Goal: Ask a question

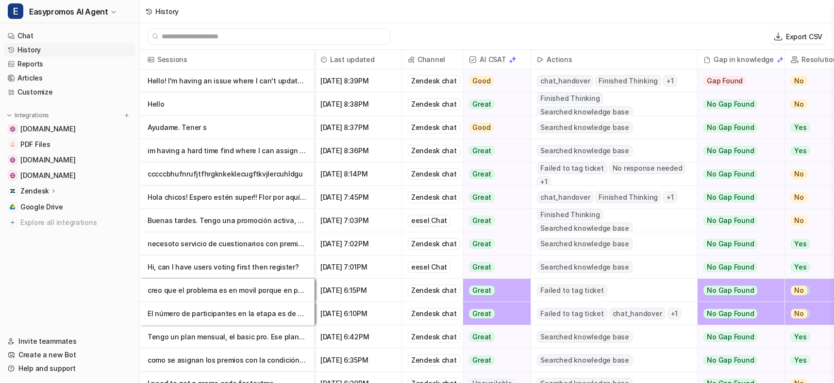
scroll to position [1, 0]
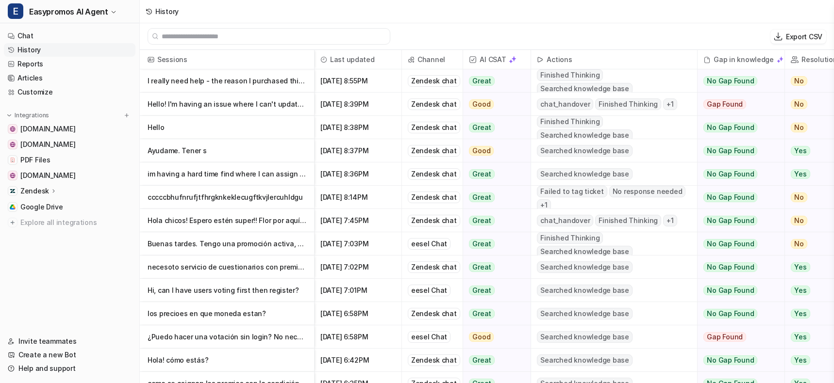
click at [225, 102] on p "Hello! I'm having an issue where I can't update the boxes in Email Settings in a" at bounding box center [227, 104] width 159 height 23
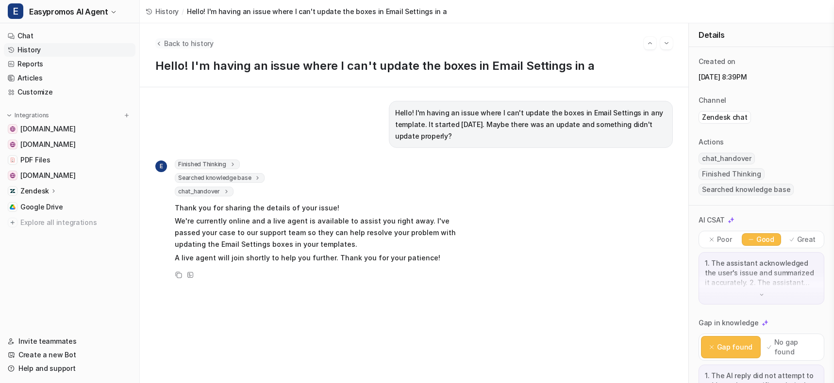
click at [166, 39] on span "Back to history" at bounding box center [189, 43] width 50 height 10
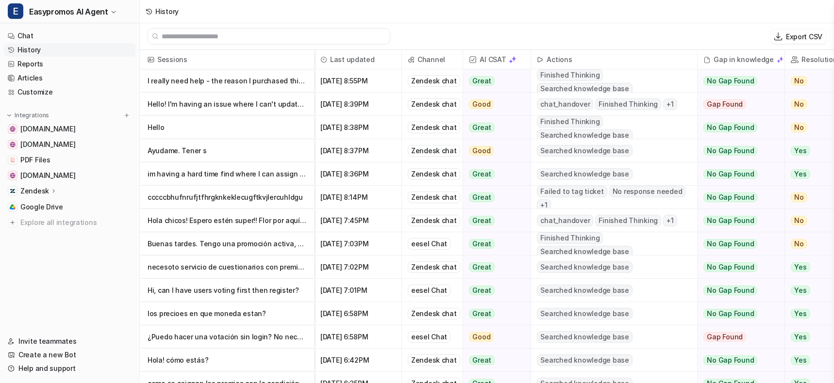
click at [195, 76] on p "I really need help - the reason I purchased this software was for the probabilit" at bounding box center [227, 80] width 159 height 23
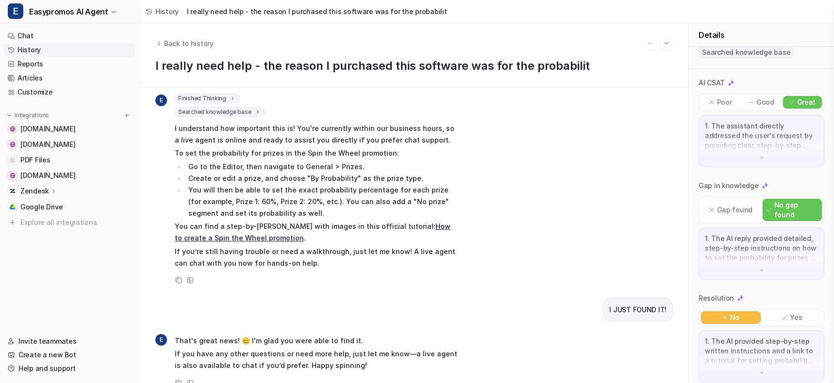
scroll to position [81, 0]
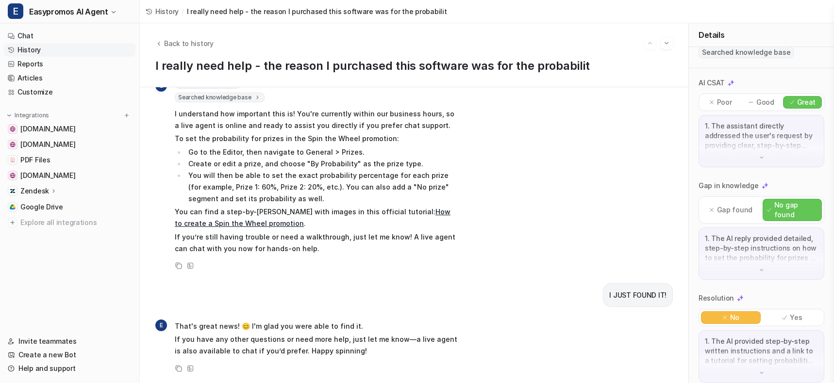
click at [785, 315] on icon at bounding box center [784, 318] width 7 height 7
